Goal: Information Seeking & Learning: Learn about a topic

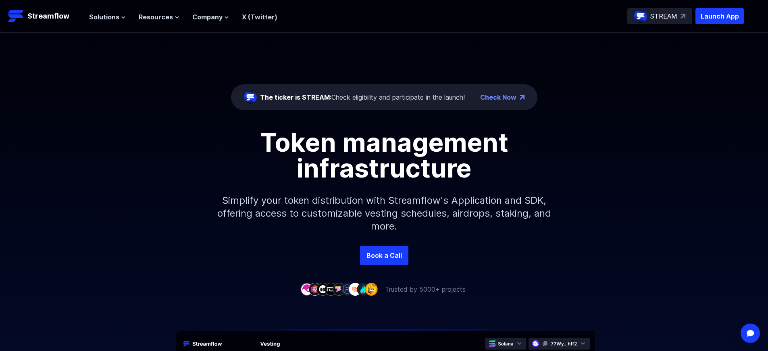
click at [720, 16] on p "Launch App" at bounding box center [719, 16] width 48 height 16
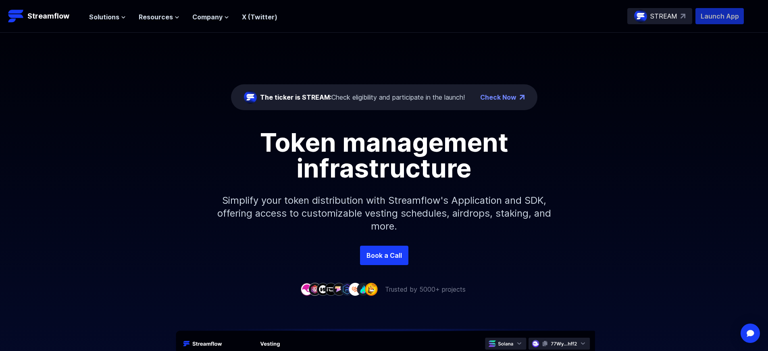
click at [720, 16] on p "Launch App" at bounding box center [719, 16] width 48 height 16
